Goal: Check status

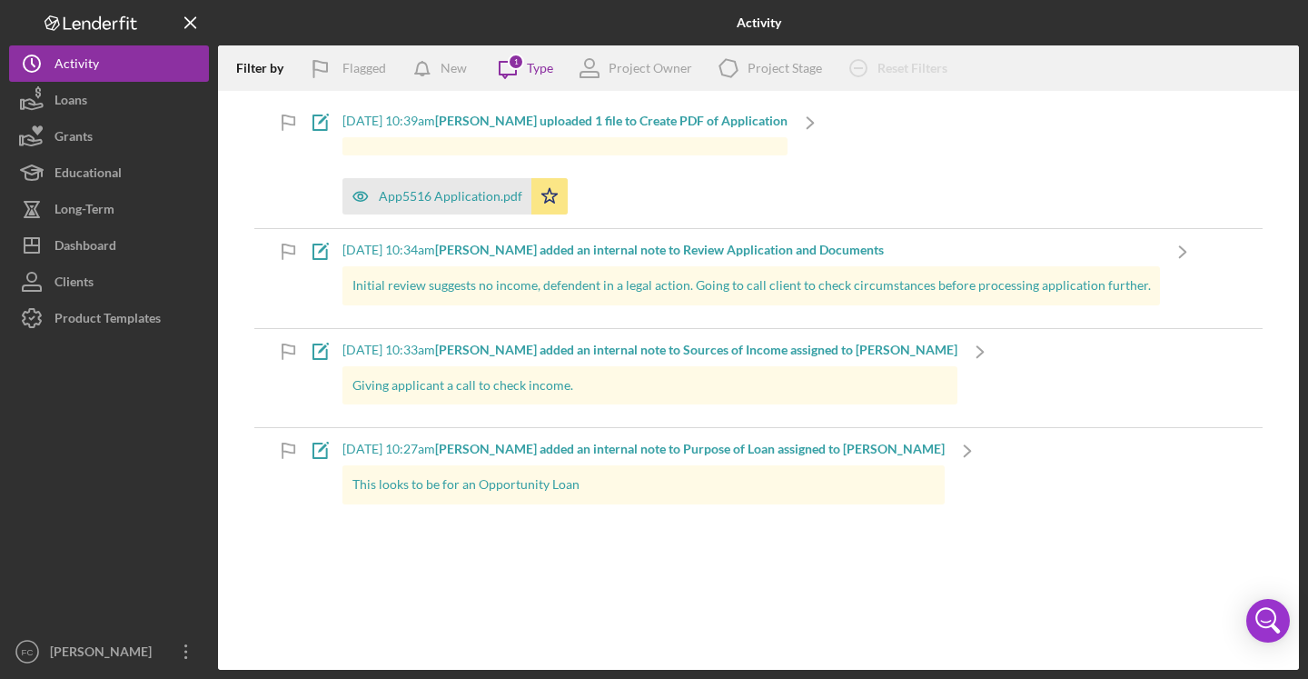
click at [107, 16] on icon "Logo-Reversed Created with Sketch." at bounding box center [91, 22] width 164 height 15
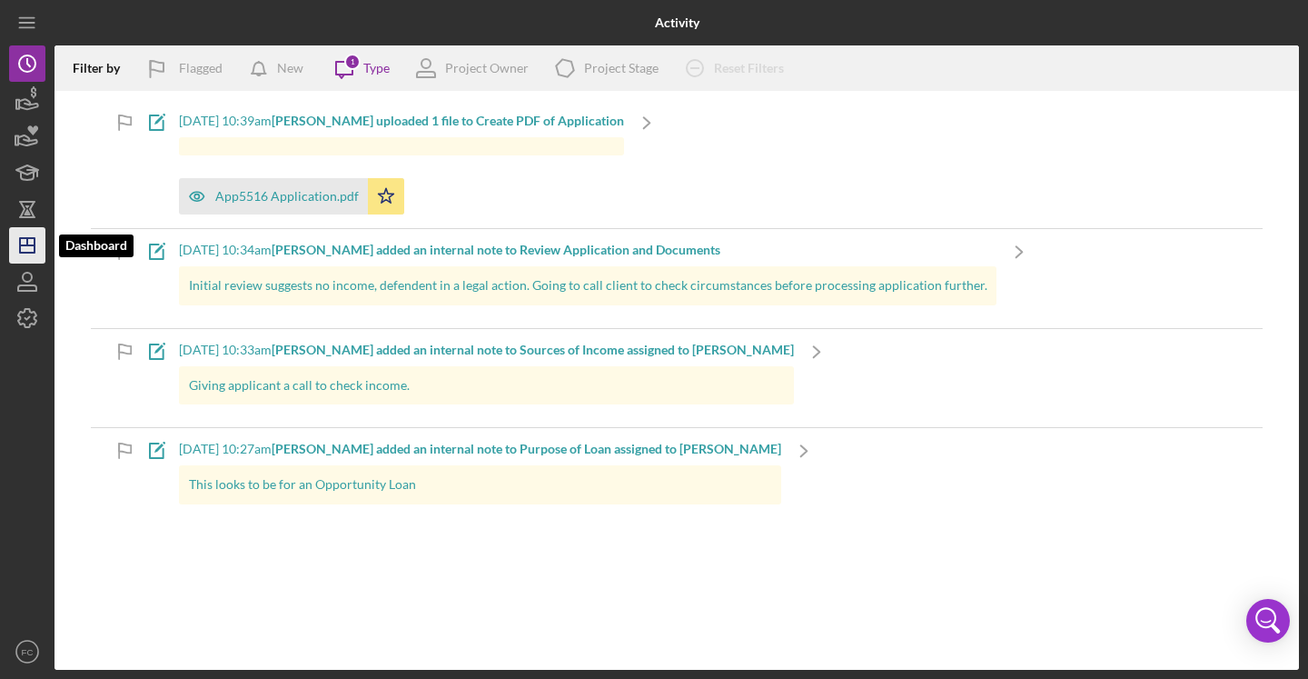
click at [20, 241] on polygon "button" at bounding box center [27, 245] width 15 height 15
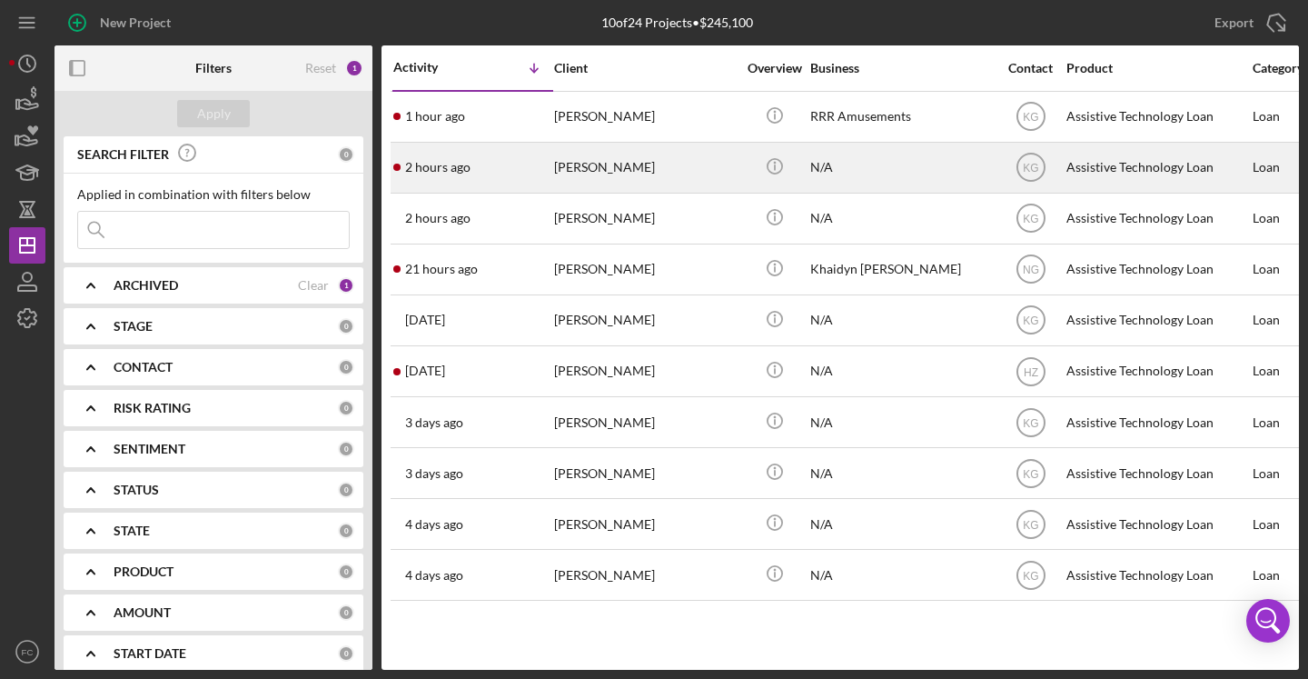
click at [610, 163] on div "[PERSON_NAME]" at bounding box center [645, 168] width 182 height 48
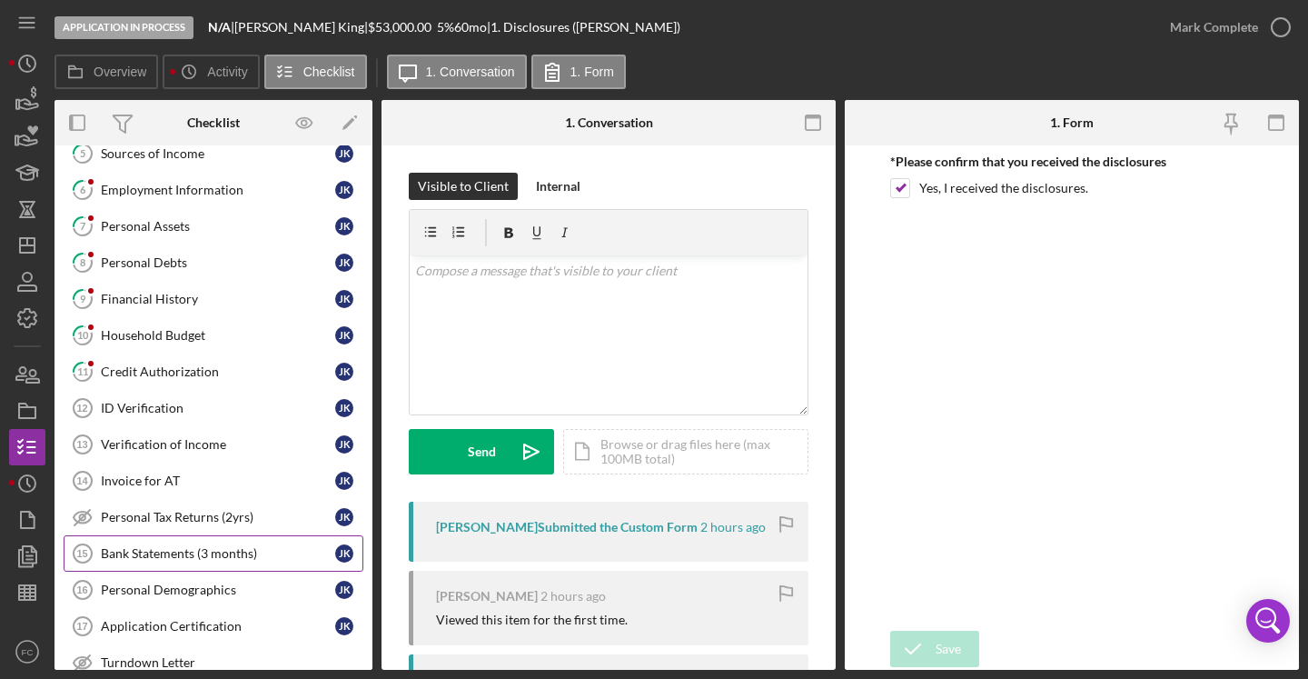
scroll to position [426, 0]
